Goal: Information Seeking & Learning: Find specific fact

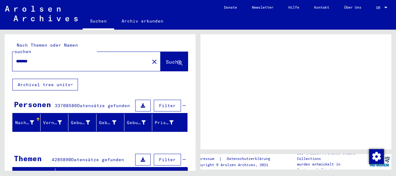
click at [36, 58] on input "******" at bounding box center [81, 61] width 130 height 6
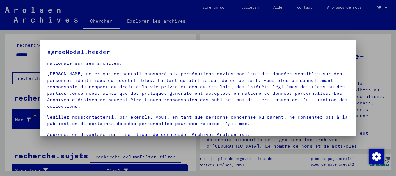
scroll to position [48, 0]
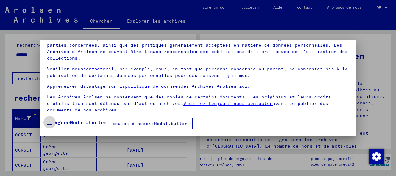
click at [48, 122] on span at bounding box center [49, 122] width 5 height 5
click at [138, 125] on font "bouton d'accordModal.button" at bounding box center [149, 124] width 75 height 6
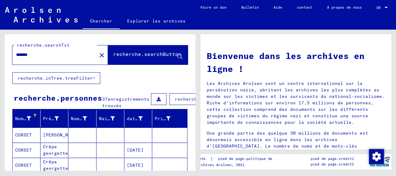
click at [41, 52] on input "******" at bounding box center [52, 55] width 73 height 6
type input "**********"
click at [113, 53] on font "recherche.searchButton" at bounding box center [147, 54] width 68 height 6
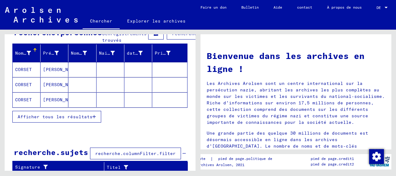
scroll to position [77, 0]
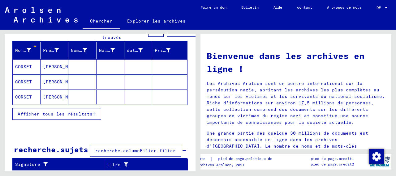
click at [87, 111] on font "Afficher tous les résultats" at bounding box center [55, 114] width 75 height 6
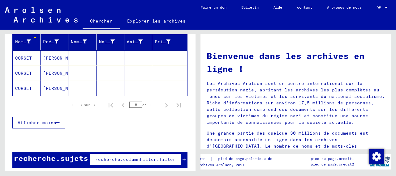
click at [24, 58] on font "CORSET" at bounding box center [23, 58] width 17 height 6
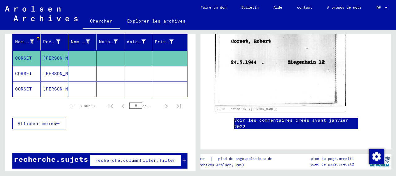
scroll to position [279, 0]
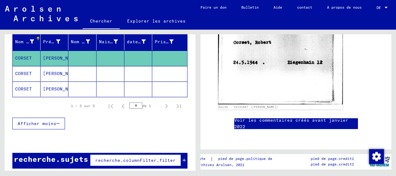
click at [29, 74] on font "CORSET" at bounding box center [23, 74] width 17 height 6
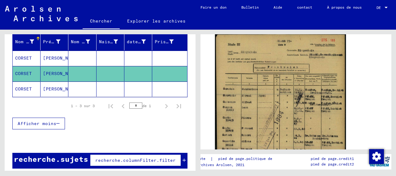
scroll to position [84, 0]
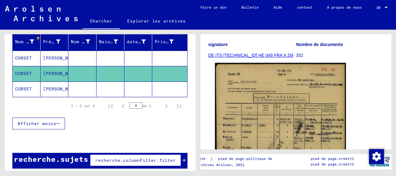
click at [244, 110] on img at bounding box center [280, 155] width 131 height 184
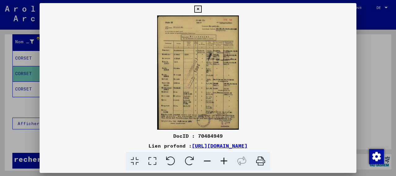
click at [220, 159] on icon at bounding box center [224, 161] width 17 height 19
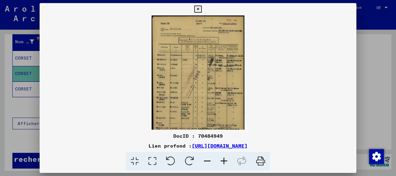
click at [220, 159] on icon at bounding box center [224, 161] width 17 height 19
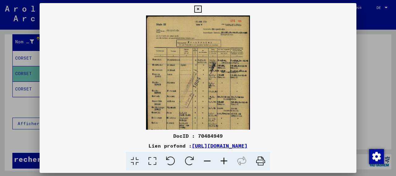
click at [220, 159] on icon at bounding box center [224, 161] width 17 height 19
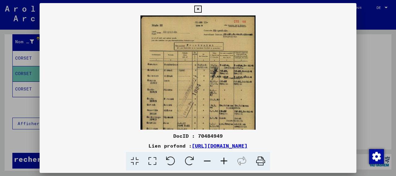
click at [220, 159] on icon at bounding box center [224, 161] width 17 height 19
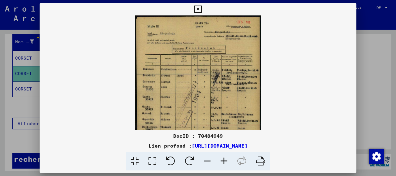
click at [220, 159] on icon at bounding box center [224, 161] width 17 height 19
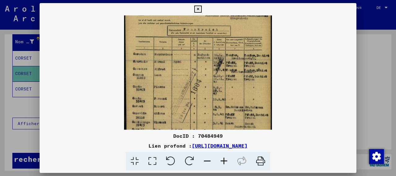
scroll to position [36, 0]
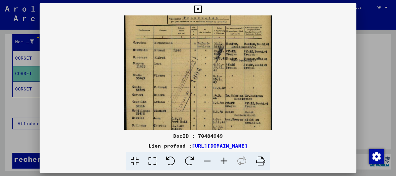
drag, startPoint x: 180, startPoint y: 98, endPoint x: 178, endPoint y: 62, distance: 36.5
click at [178, 62] on img at bounding box center [198, 83] width 148 height 207
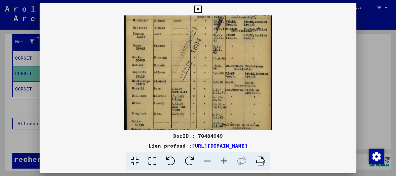
scroll to position [68, 0]
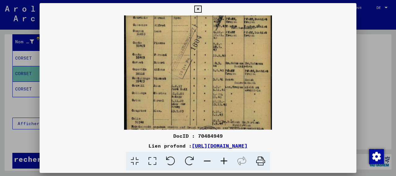
drag, startPoint x: 170, startPoint y: 105, endPoint x: 171, endPoint y: 73, distance: 32.2
click at [171, 73] on img at bounding box center [198, 50] width 148 height 207
click at [196, 9] on icon at bounding box center [197, 9] width 7 height 7
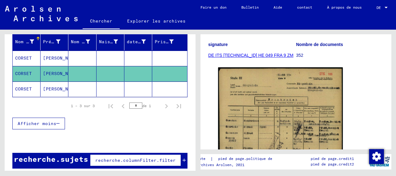
click at [28, 90] on font "CORSET" at bounding box center [23, 89] width 17 height 6
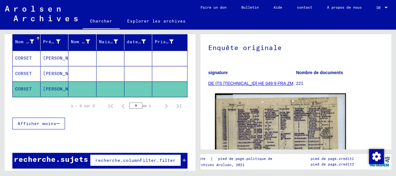
scroll to position [124, 0]
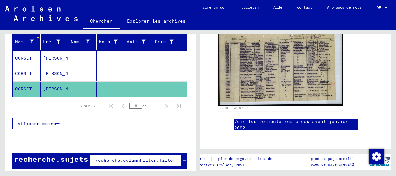
click at [243, 128] on font "Voir les commentaires créés avant janvier 2022" at bounding box center [291, 125] width 114 height 12
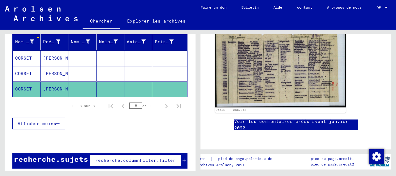
click at [267, 69] on img at bounding box center [280, 67] width 131 height 82
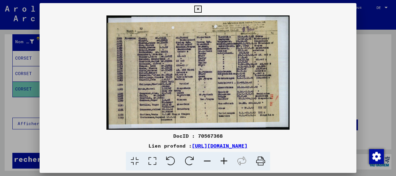
click at [220, 158] on icon at bounding box center [224, 161] width 17 height 19
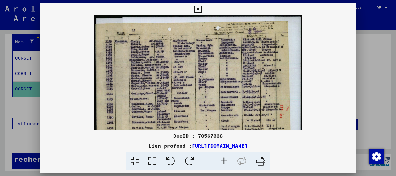
click at [221, 158] on icon at bounding box center [224, 161] width 17 height 19
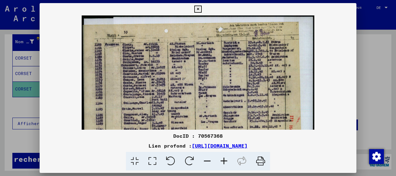
click at [221, 158] on icon at bounding box center [224, 161] width 17 height 19
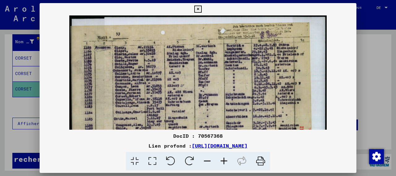
click at [221, 158] on icon at bounding box center [224, 161] width 17 height 19
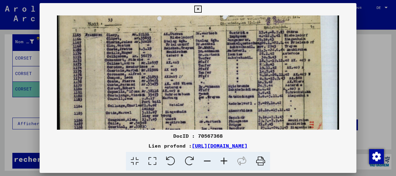
scroll to position [16, 0]
drag, startPoint x: 120, startPoint y: 106, endPoint x: 121, endPoint y: 90, distance: 15.8
click at [121, 90] on img at bounding box center [198, 87] width 282 height 176
click at [199, 11] on icon at bounding box center [197, 9] width 7 height 7
